Goal: Navigation & Orientation: Understand site structure

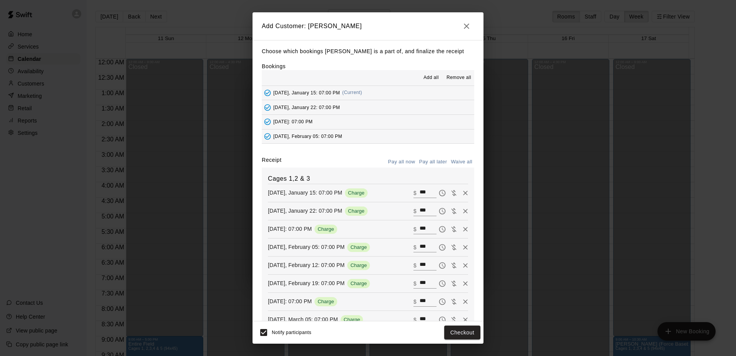
scroll to position [99, 0]
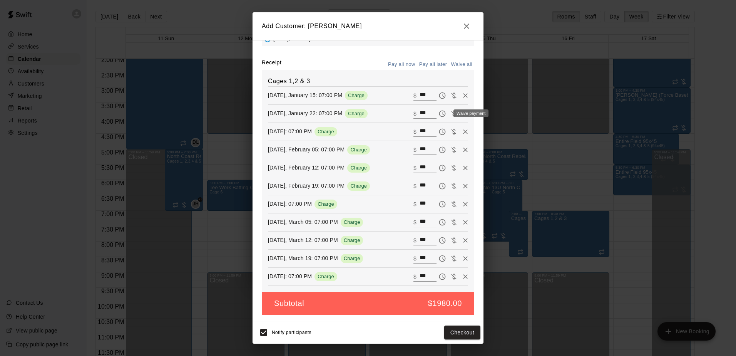
click at [453, 115] on div "Waive payment" at bounding box center [468, 113] width 41 height 9
click at [454, 114] on div "Waive payment" at bounding box center [470, 113] width 35 height 8
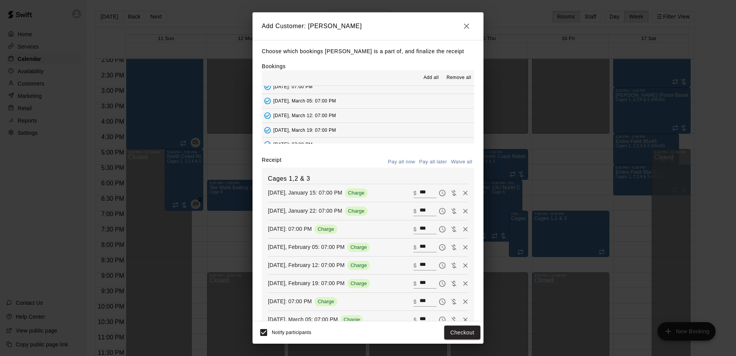
scroll to position [102, 0]
click at [461, 212] on icon "Remove" at bounding box center [465, 211] width 8 height 8
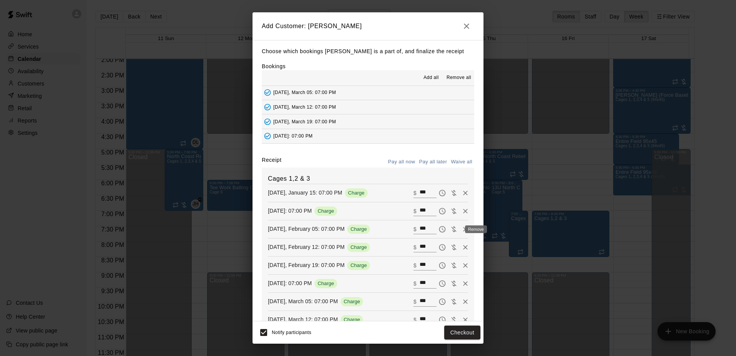
click at [461, 229] on icon "Remove" at bounding box center [465, 229] width 8 height 8
click at [463, 248] on icon "Remove" at bounding box center [465, 247] width 5 height 5
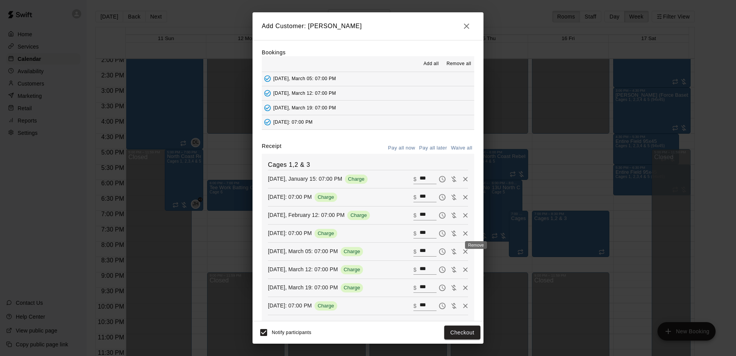
scroll to position [38, 0]
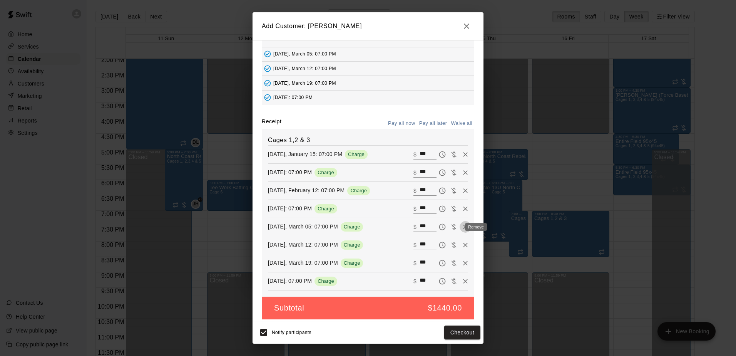
click at [461, 229] on icon "Remove" at bounding box center [465, 227] width 8 height 8
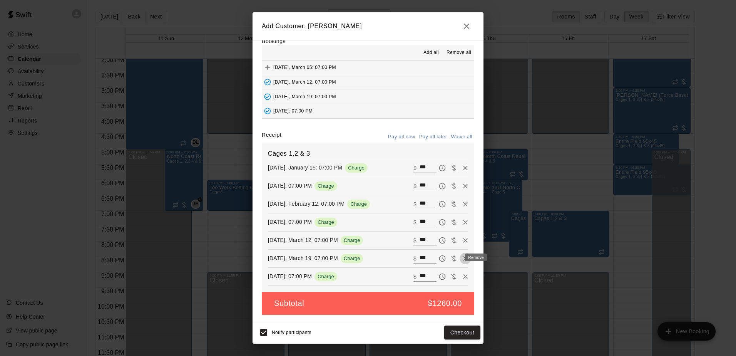
click at [461, 257] on icon "Remove" at bounding box center [465, 258] width 8 height 8
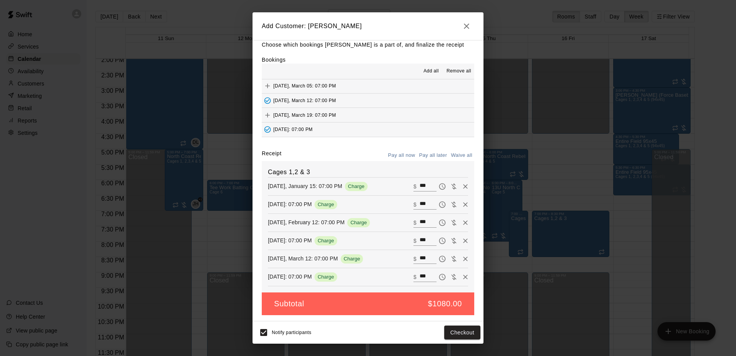
scroll to position [8, 0]
click at [463, 331] on button "Checkout" at bounding box center [462, 332] width 36 height 14
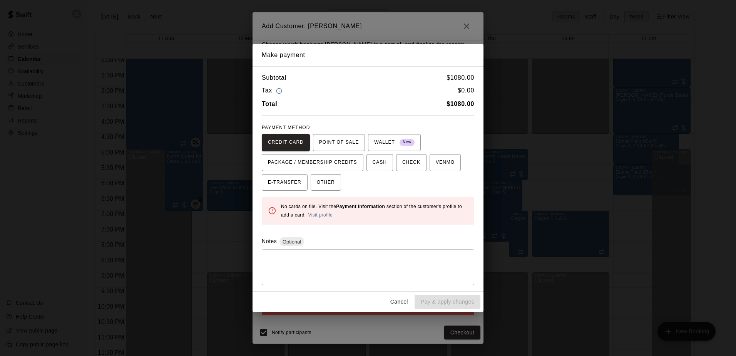
click at [400, 301] on button "Cancel" at bounding box center [399, 301] width 25 height 14
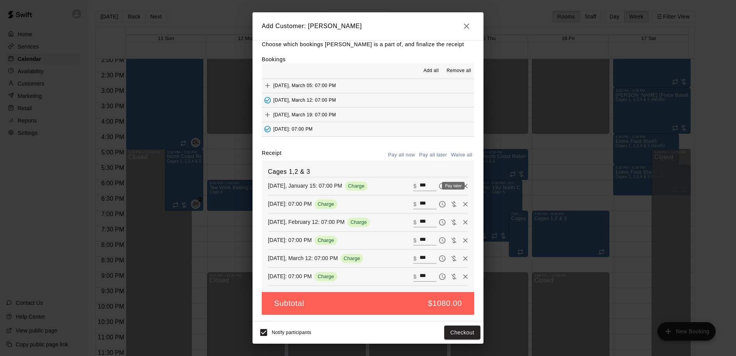
click at [438, 184] on icon "Pay later" at bounding box center [442, 186] width 8 height 8
click at [438, 206] on icon "Pay later" at bounding box center [442, 204] width 8 height 8
click at [439, 225] on icon "Pay later" at bounding box center [442, 222] width 7 height 7
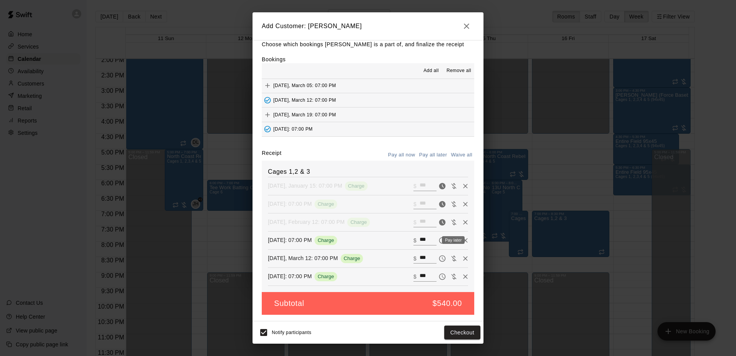
click at [438, 240] on icon "Pay later" at bounding box center [442, 240] width 8 height 8
click at [438, 261] on icon "Pay later" at bounding box center [442, 258] width 8 height 8
click at [438, 274] on icon "Pay later" at bounding box center [442, 277] width 8 height 8
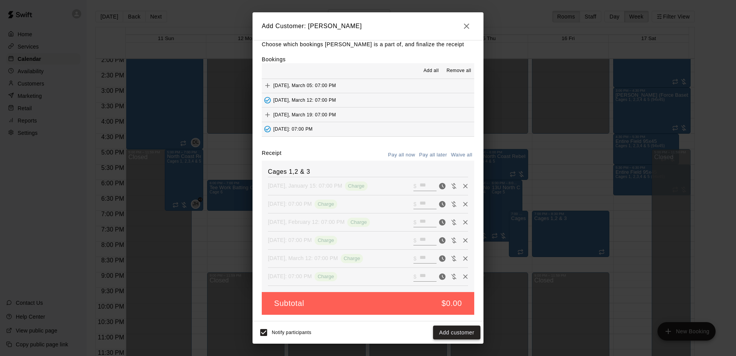
click at [445, 335] on button "Add customer" at bounding box center [456, 332] width 47 height 14
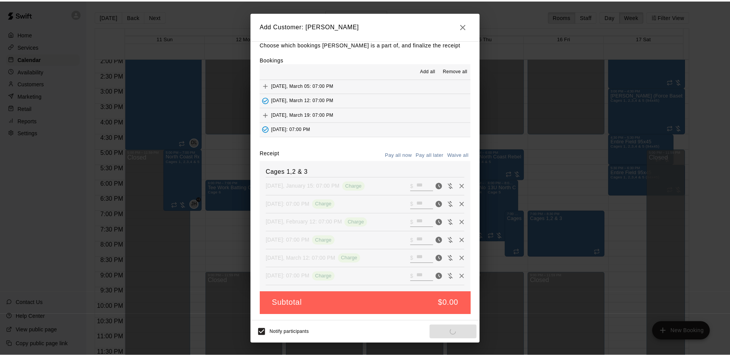
scroll to position [0, 0]
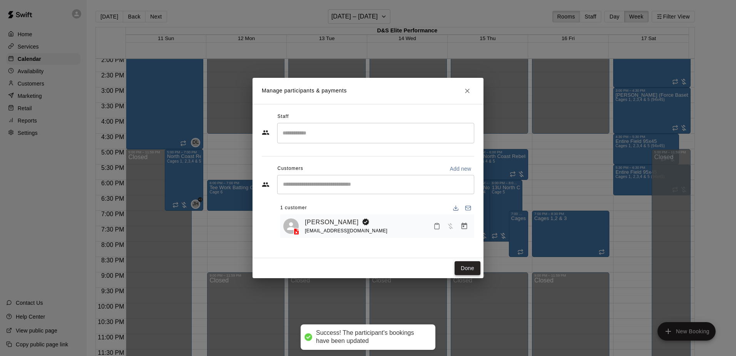
click at [464, 268] on button "Done" at bounding box center [468, 268] width 26 height 14
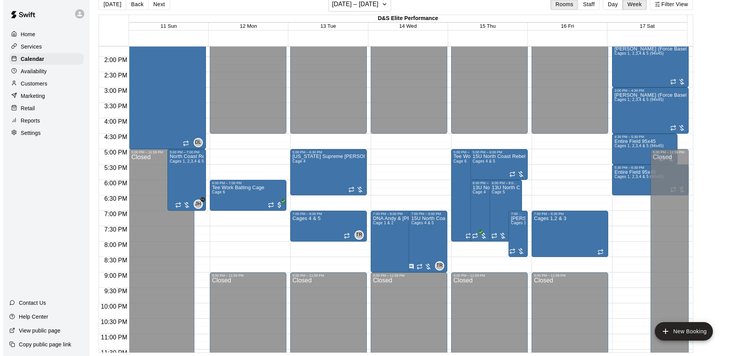
scroll to position [435, 0]
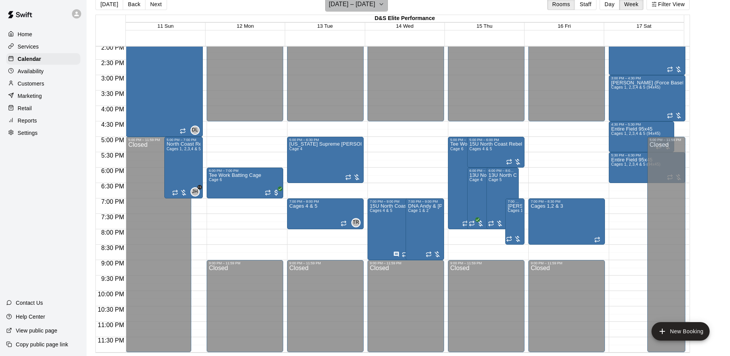
click at [384, 5] on icon "button" at bounding box center [381, 4] width 6 height 9
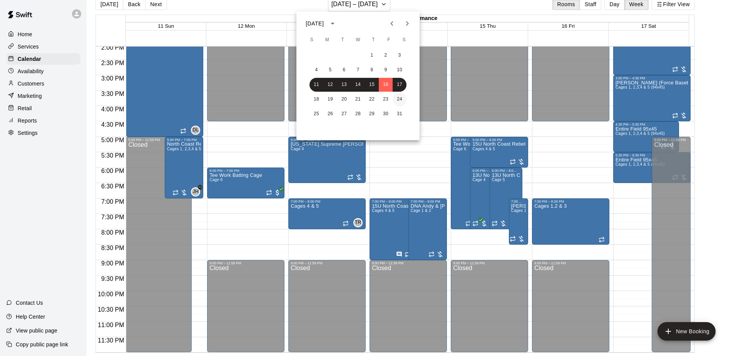
click at [401, 99] on button "24" at bounding box center [400, 99] width 14 height 14
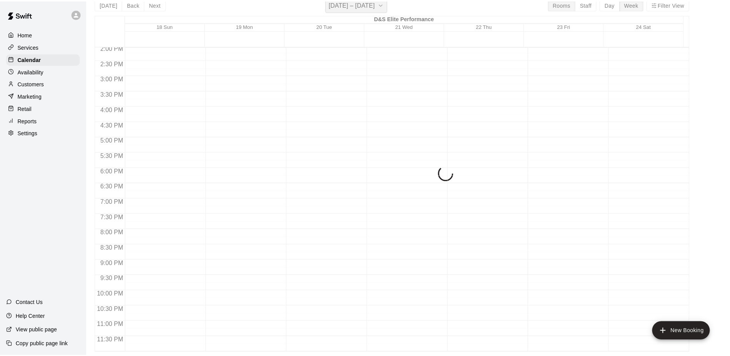
scroll to position [9, 0]
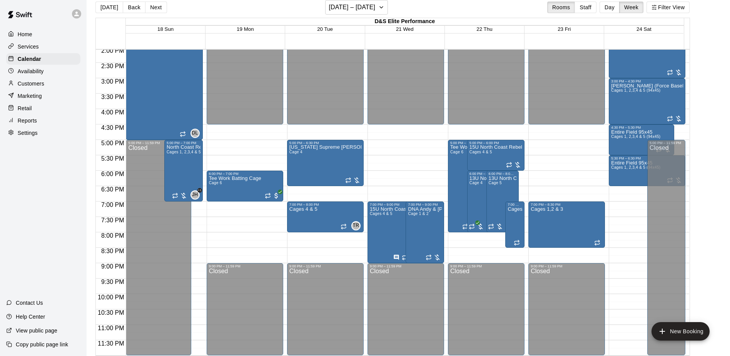
click at [21, 81] on div "Customers" at bounding box center [43, 84] width 74 height 12
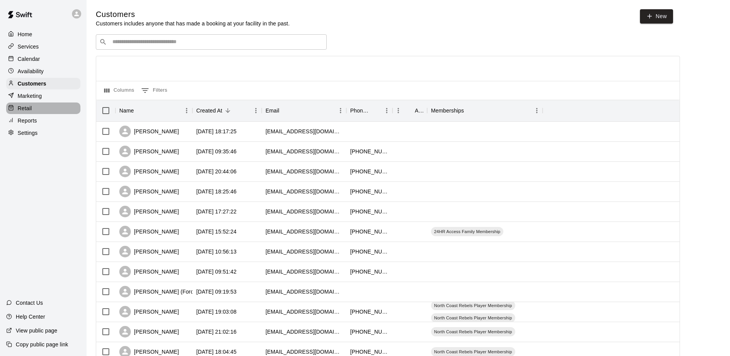
click at [34, 110] on div "Retail" at bounding box center [43, 108] width 74 height 12
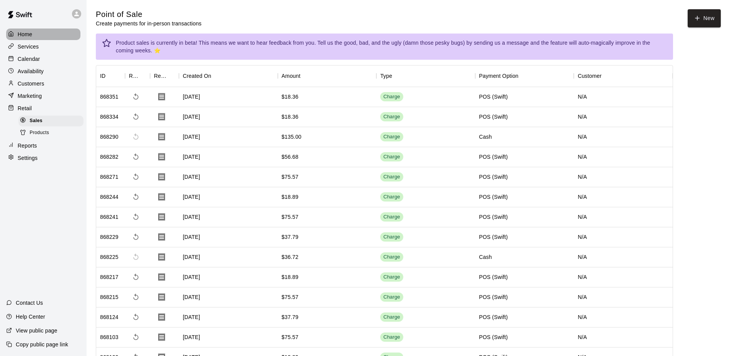
click at [22, 36] on p "Home" at bounding box center [25, 34] width 15 height 8
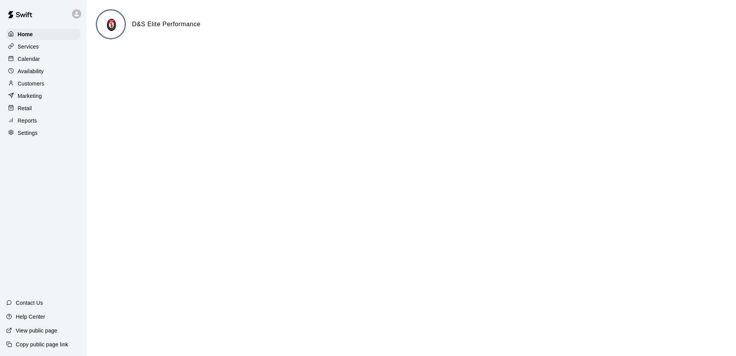
click at [35, 59] on p "Calendar" at bounding box center [29, 59] width 22 height 8
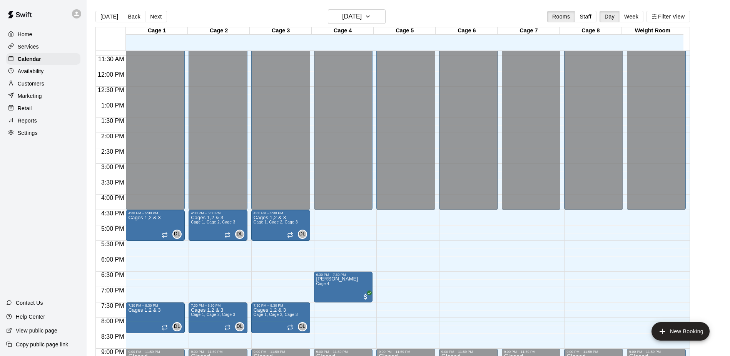
click at [31, 110] on p "Retail" at bounding box center [25, 108] width 14 height 8
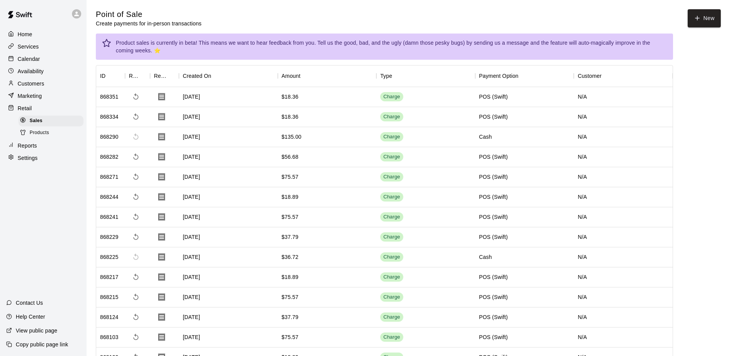
click at [22, 39] on div "Home" at bounding box center [43, 34] width 74 height 12
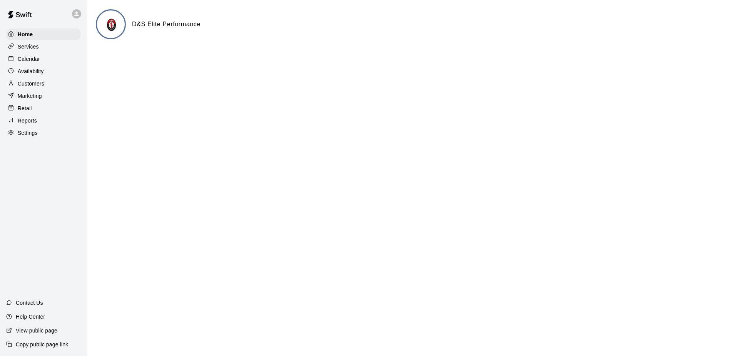
click at [23, 49] on p "Services" at bounding box center [28, 47] width 21 height 8
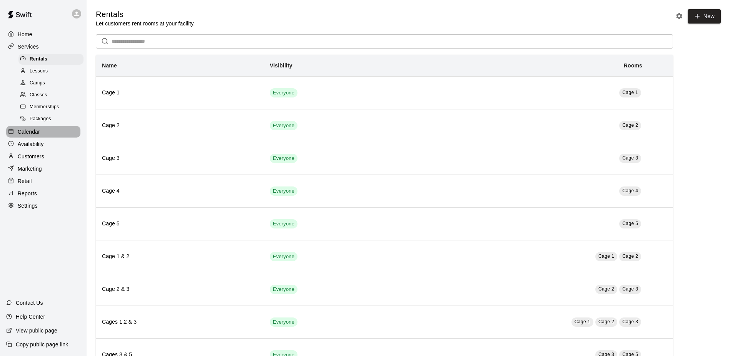
click at [32, 135] on p "Calendar" at bounding box center [29, 132] width 22 height 8
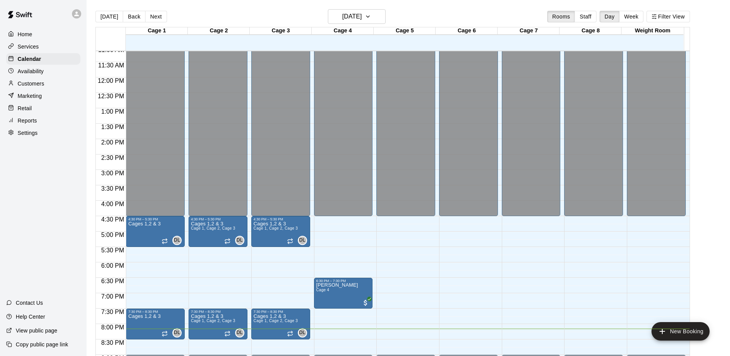
scroll to position [388, 0]
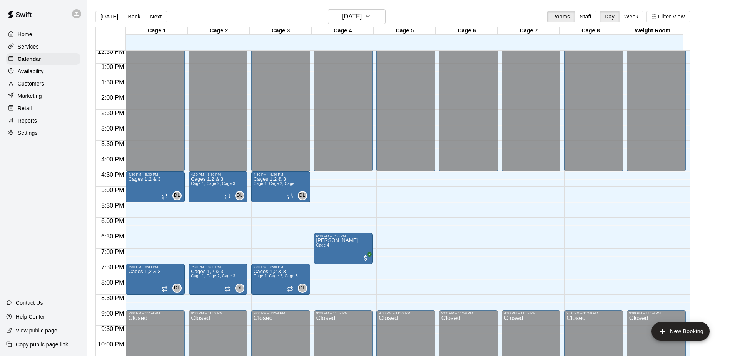
click at [32, 108] on div "Retail" at bounding box center [43, 108] width 74 height 12
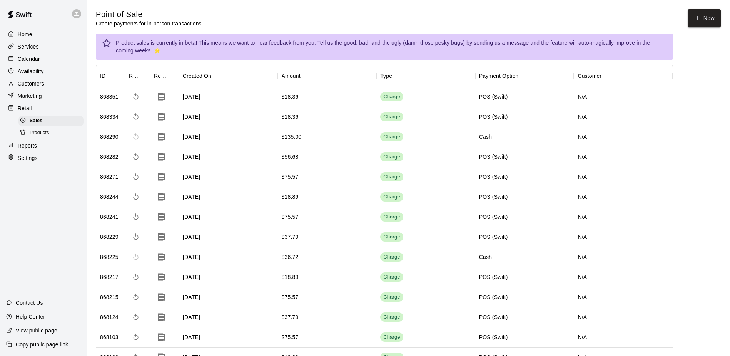
click at [31, 148] on p "Reports" at bounding box center [27, 146] width 19 height 8
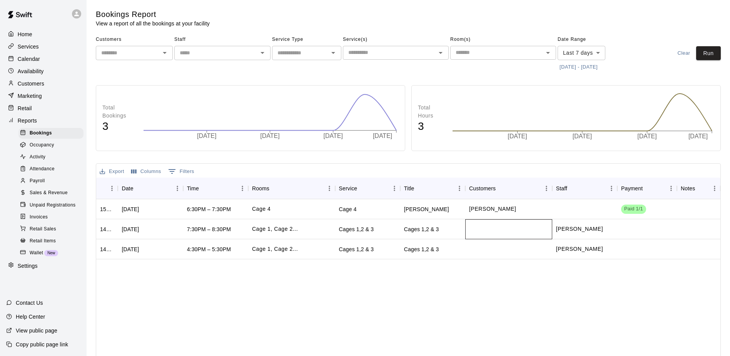
click at [481, 228] on div at bounding box center [508, 229] width 87 height 20
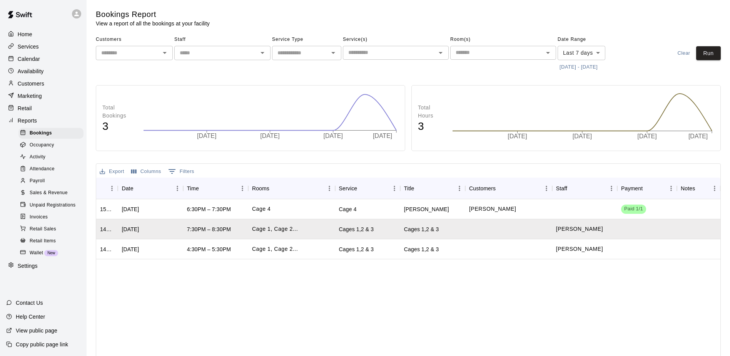
click at [543, 291] on div "1515206 [DATE] 6:30PM – 7:30PM Cage 4 Cage 4 [PERSON_NAME] [PERSON_NAME] Paid 1…" at bounding box center [408, 305] width 624 height 213
click at [496, 225] on div at bounding box center [508, 229] width 87 height 20
drag, startPoint x: 494, startPoint y: 303, endPoint x: 452, endPoint y: 284, distance: 45.6
click at [484, 301] on div "1515206 [DATE] 6:30PM – 7:30PM Cage 4 Cage 4 [PERSON_NAME] [PERSON_NAME] Paid 1…" at bounding box center [408, 305] width 624 height 213
click at [125, 228] on div "[DATE]" at bounding box center [130, 229] width 17 height 8
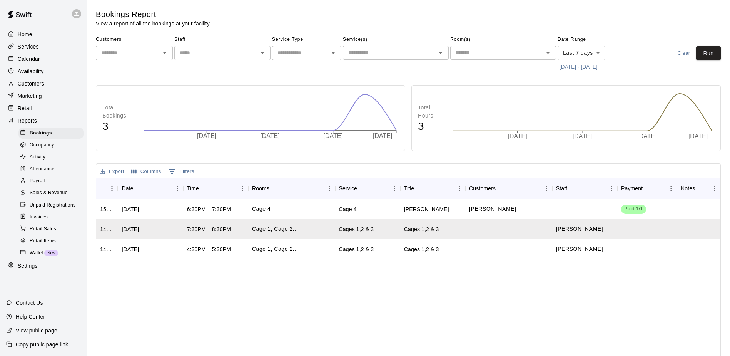
click at [169, 284] on div "1515206 [DATE] 6:30PM – 7:30PM Cage 4 Cage 4 [PERSON_NAME] [PERSON_NAME] Paid 1…" at bounding box center [408, 305] width 624 height 213
click at [62, 197] on span "Sales & Revenue" at bounding box center [49, 193] width 38 height 8
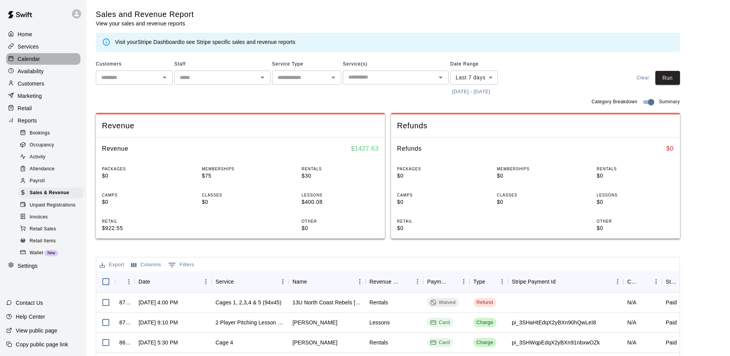
click at [40, 64] on div "Calendar" at bounding box center [43, 59] width 74 height 12
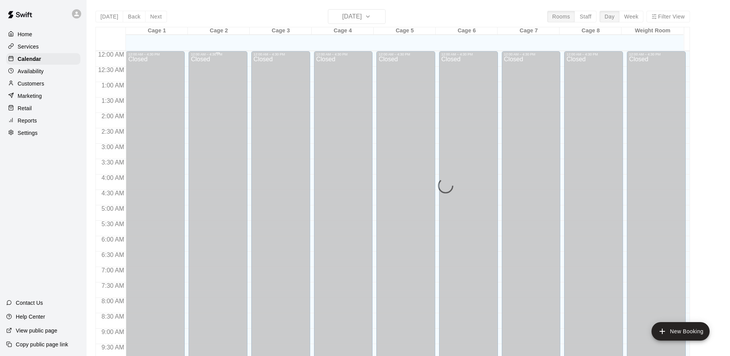
scroll to position [403, 0]
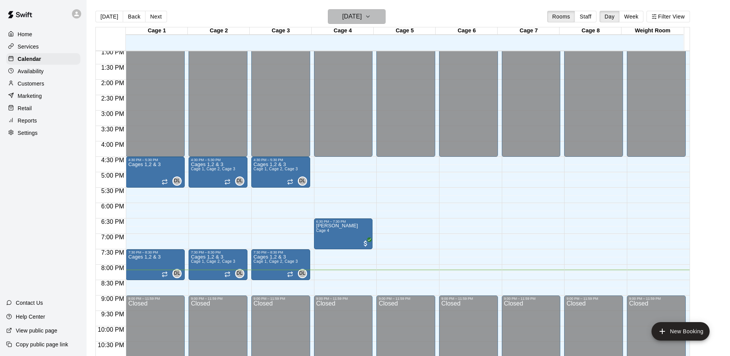
click at [371, 14] on icon "button" at bounding box center [368, 16] width 6 height 9
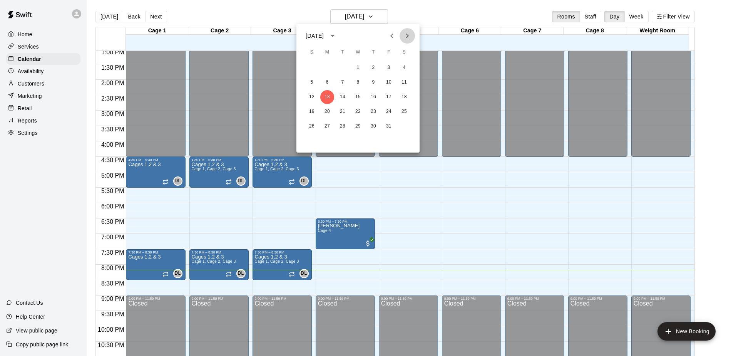
click at [405, 41] on button "Next month" at bounding box center [407, 35] width 15 height 15
click at [406, 38] on icon "Next month" at bounding box center [407, 35] width 9 height 9
click at [410, 34] on icon "Next month" at bounding box center [407, 35] width 9 height 9
click at [390, 37] on icon "Previous month" at bounding box center [391, 35] width 9 height 9
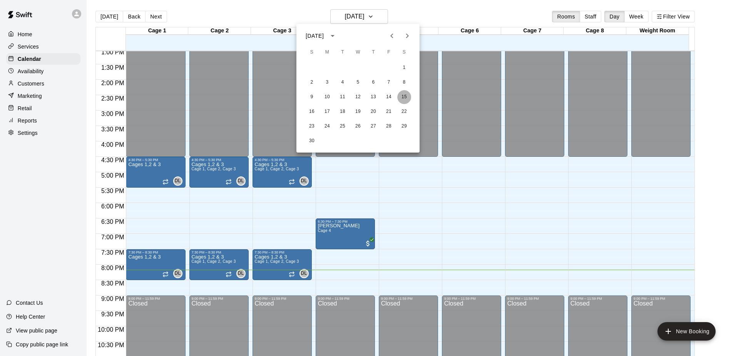
click at [404, 97] on button "15" at bounding box center [404, 97] width 14 height 14
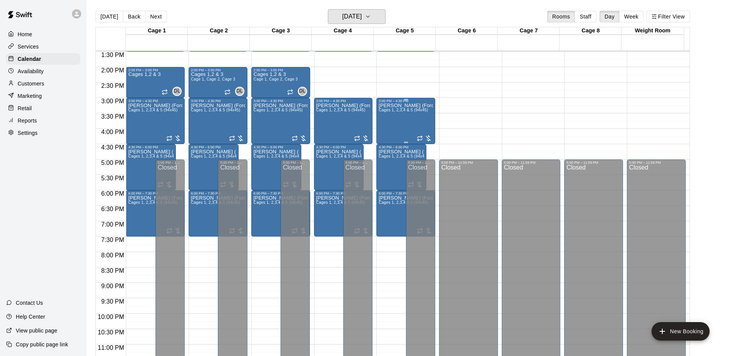
scroll to position [426, 0]
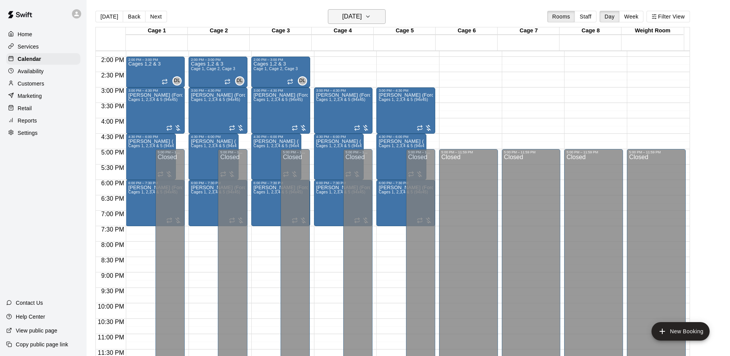
click at [386, 17] on button "[DATE]" at bounding box center [357, 16] width 58 height 15
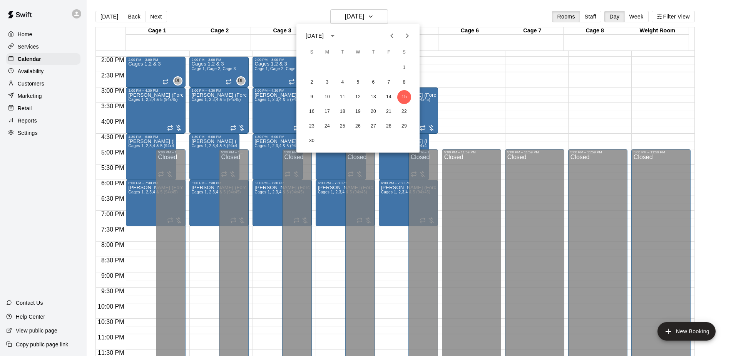
click at [408, 35] on icon "Next month" at bounding box center [407, 35] width 3 height 5
click at [401, 111] on button "27" at bounding box center [404, 112] width 14 height 14
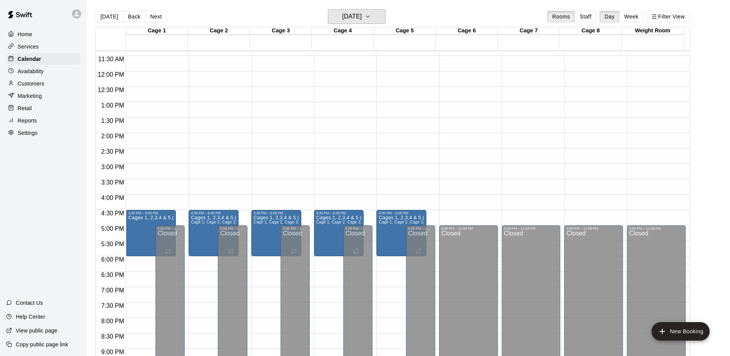
scroll to position [273, 0]
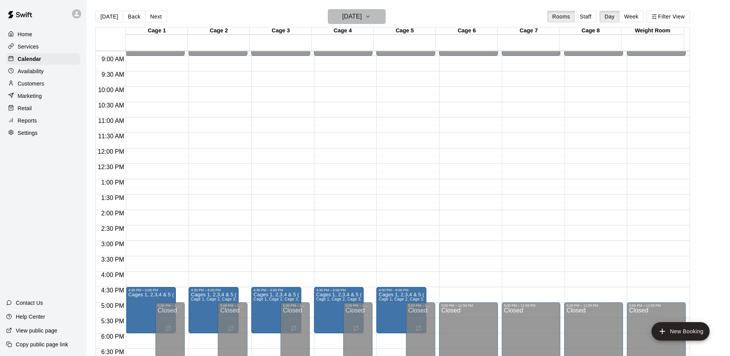
click at [371, 16] on icon "button" at bounding box center [368, 16] width 6 height 9
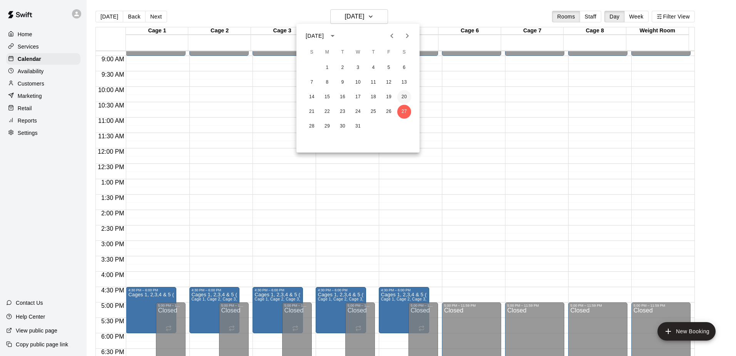
click at [406, 100] on button "20" at bounding box center [404, 97] width 14 height 14
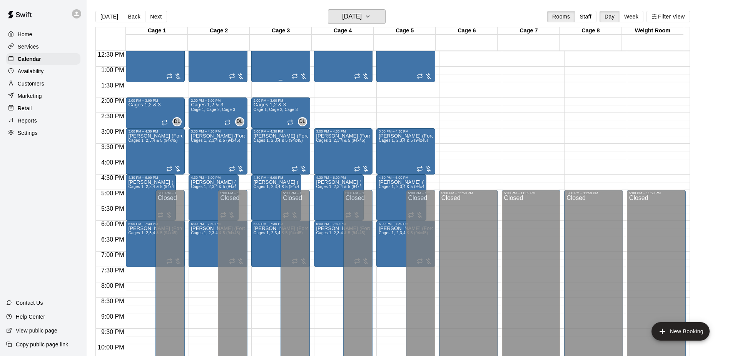
scroll to position [388, 0]
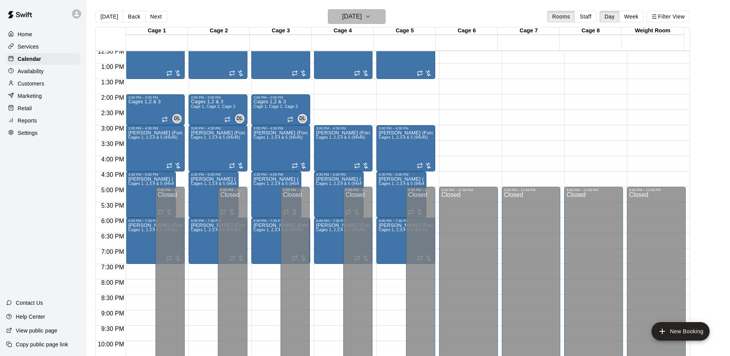
click at [378, 17] on button "[DATE]" at bounding box center [357, 16] width 58 height 15
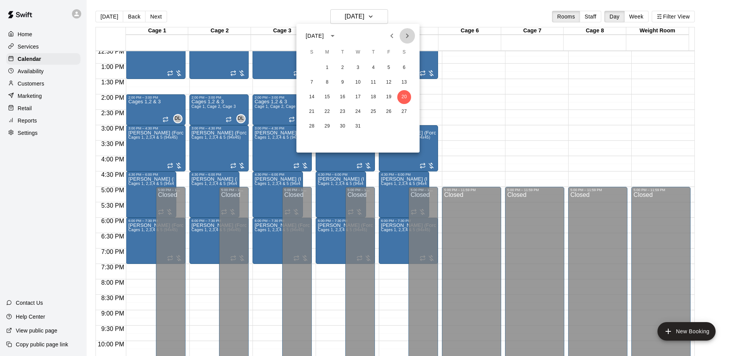
click at [408, 37] on icon "Next month" at bounding box center [407, 35] width 3 height 5
click at [405, 68] on button "3" at bounding box center [404, 68] width 14 height 14
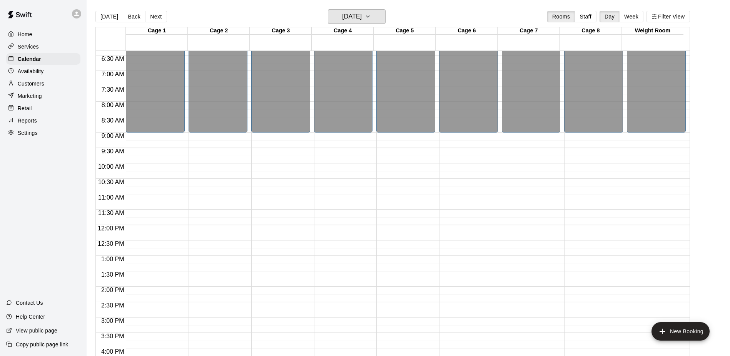
scroll to position [196, 0]
click at [385, 12] on button "[DATE]" at bounding box center [357, 16] width 58 height 15
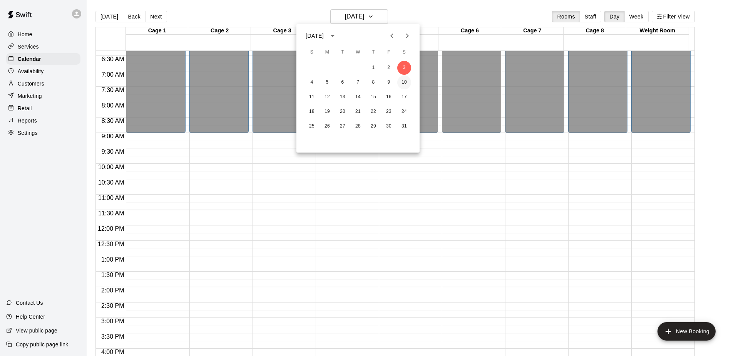
click at [407, 82] on button "10" at bounding box center [404, 82] width 14 height 14
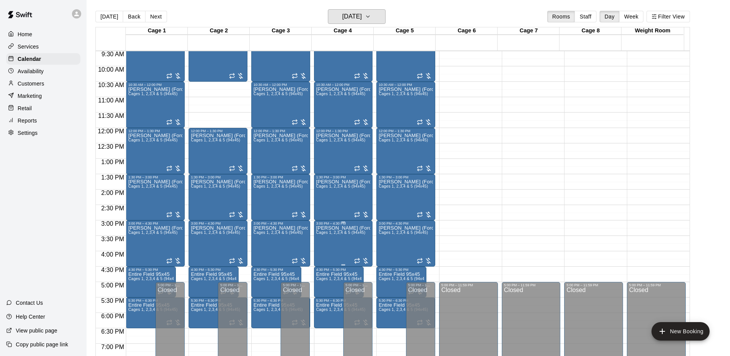
scroll to position [349, 0]
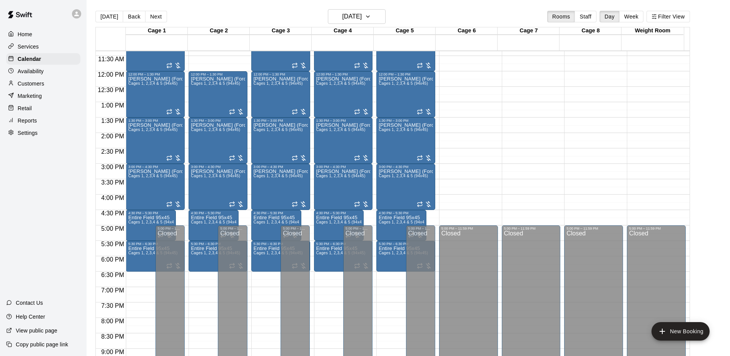
click at [37, 110] on div "Retail" at bounding box center [43, 108] width 74 height 12
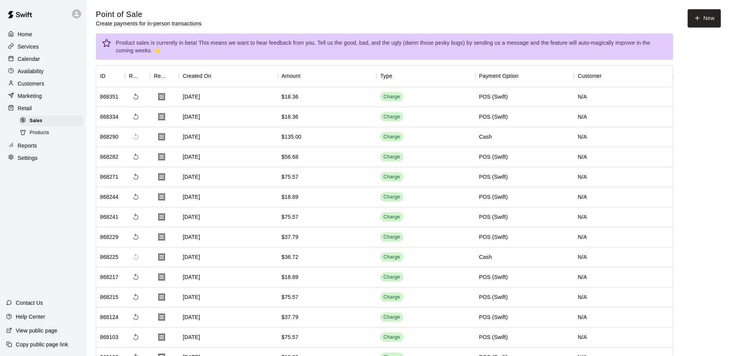
click at [36, 48] on p "Services" at bounding box center [28, 47] width 21 height 8
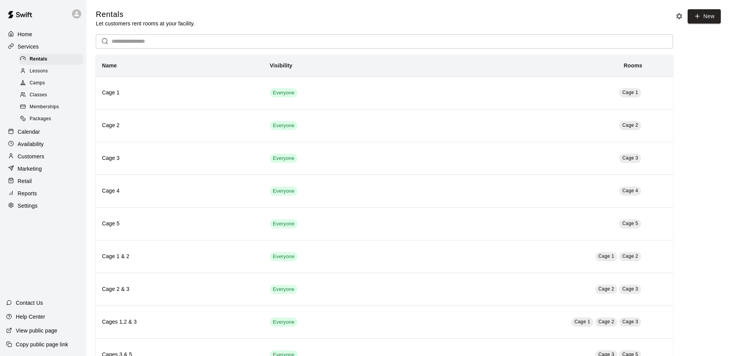
click at [38, 160] on p "Customers" at bounding box center [31, 156] width 27 height 8
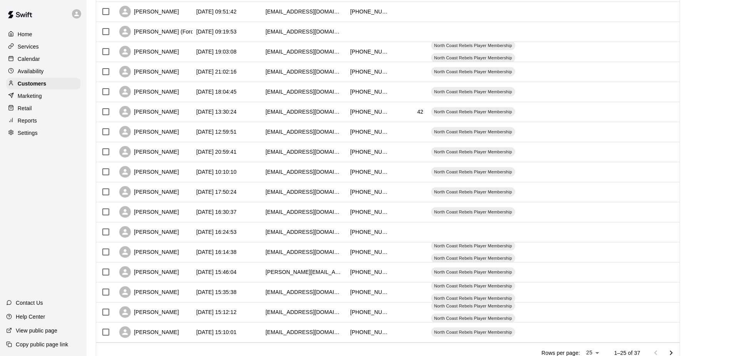
scroll to position [310, 0]
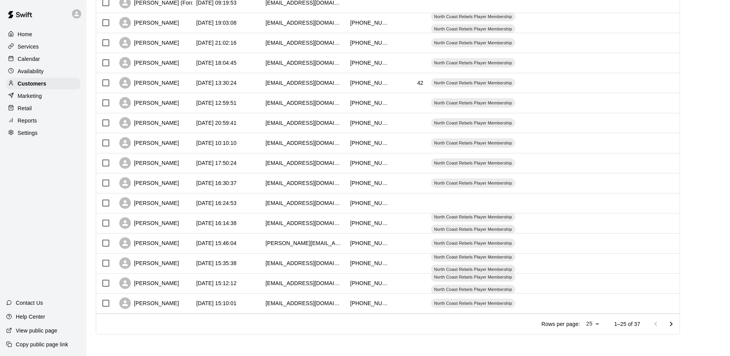
click at [672, 323] on icon "Go to next page" at bounding box center [671, 323] width 3 height 5
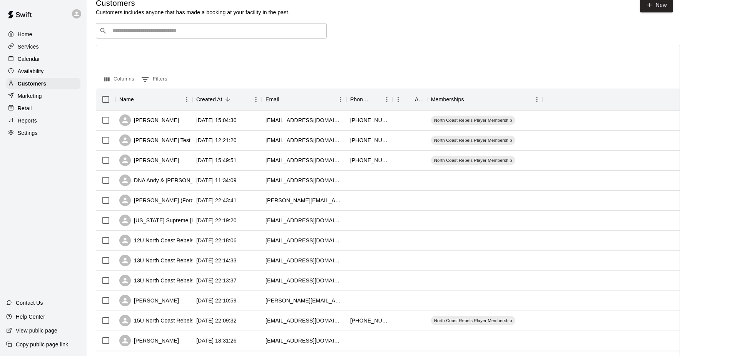
scroll to position [50, 0]
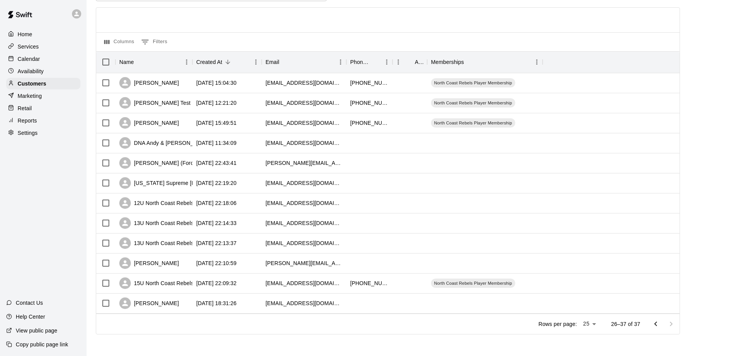
click at [657, 323] on icon "Go to previous page" at bounding box center [655, 323] width 3 height 5
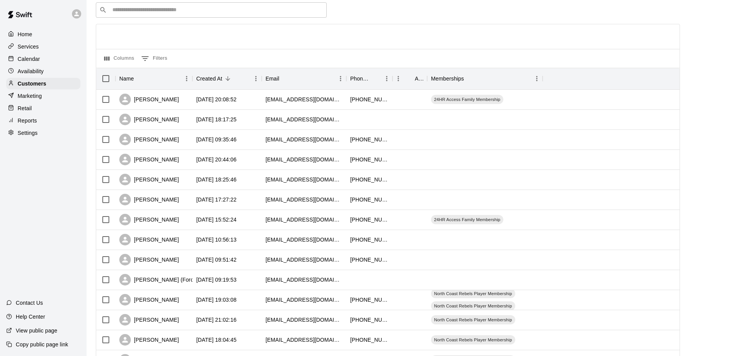
scroll to position [0, 0]
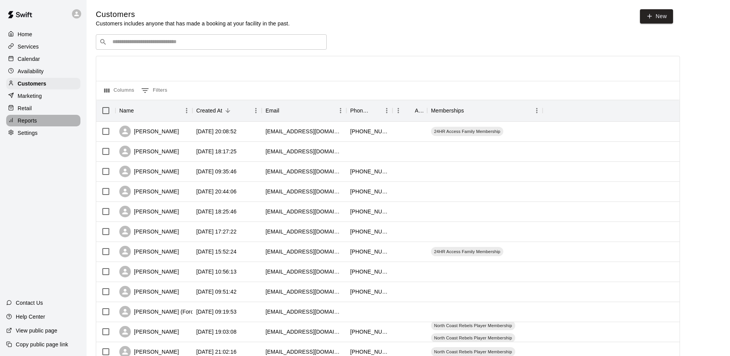
click at [30, 126] on div "Reports" at bounding box center [43, 121] width 74 height 12
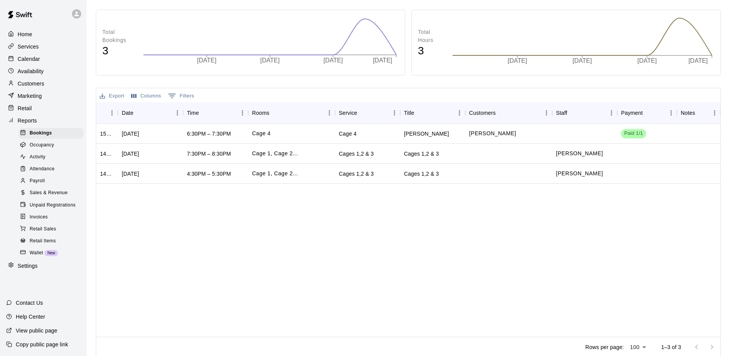
scroll to position [80, 0]
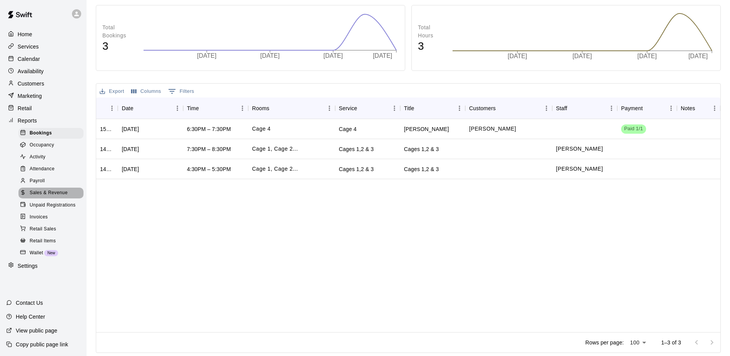
click at [54, 195] on span "Sales & Revenue" at bounding box center [49, 193] width 38 height 8
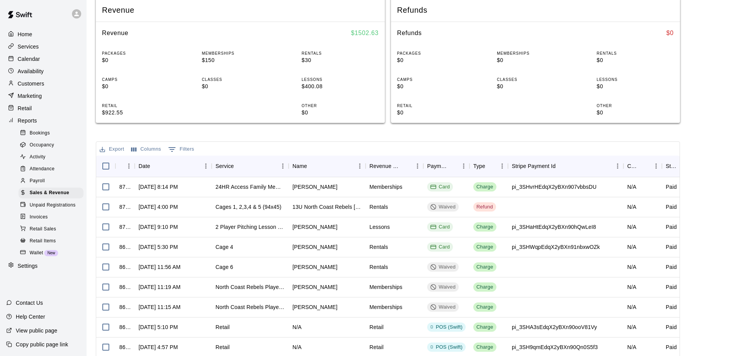
click at [32, 48] on p "Services" at bounding box center [28, 47] width 21 height 8
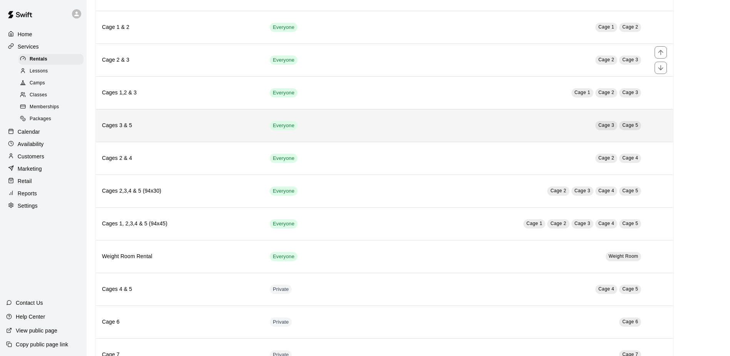
scroll to position [231, 0]
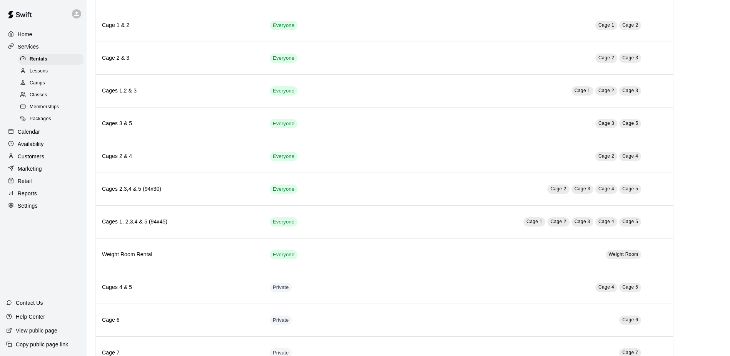
click at [43, 110] on span "Memberships" at bounding box center [44, 107] width 29 height 8
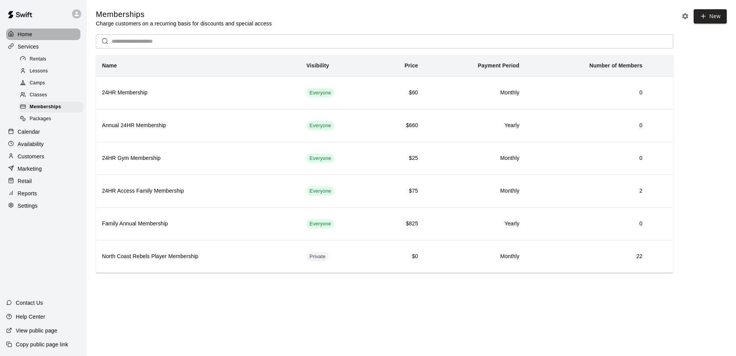
click at [27, 35] on p "Home" at bounding box center [25, 34] width 15 height 8
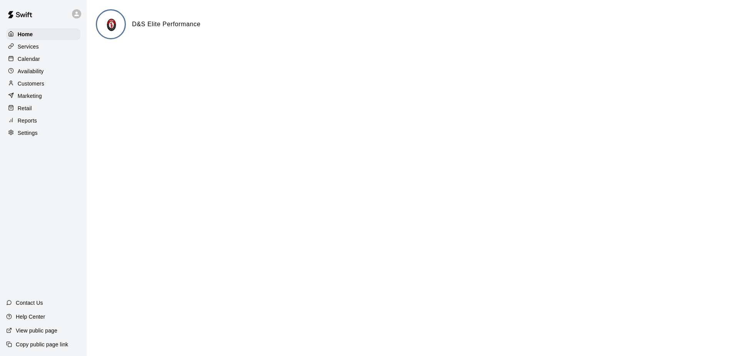
click at [19, 124] on p "Reports" at bounding box center [27, 121] width 19 height 8
